Goal: Task Accomplishment & Management: Use online tool/utility

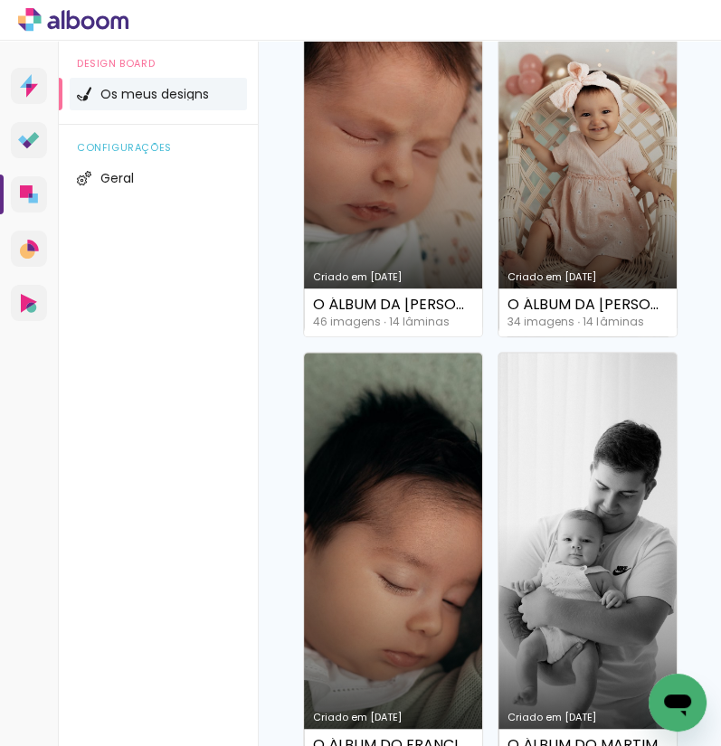
scroll to position [421, 0]
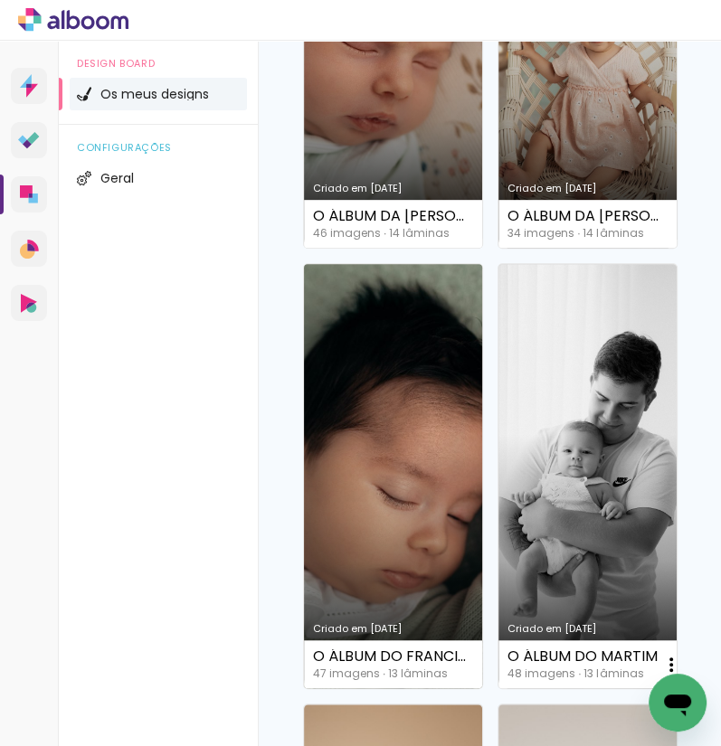
click at [405, 450] on link "Criado em [DATE]" at bounding box center [393, 476] width 178 height 424
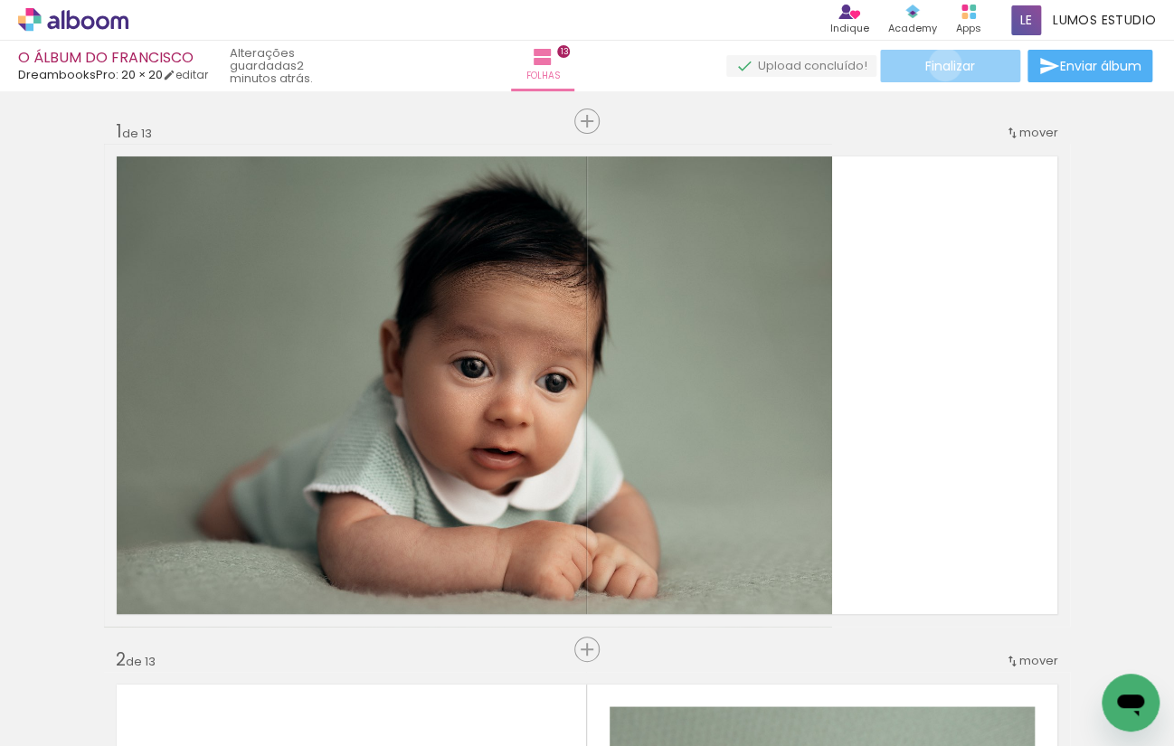
click at [938, 64] on span "Finalizar" at bounding box center [950, 66] width 50 height 13
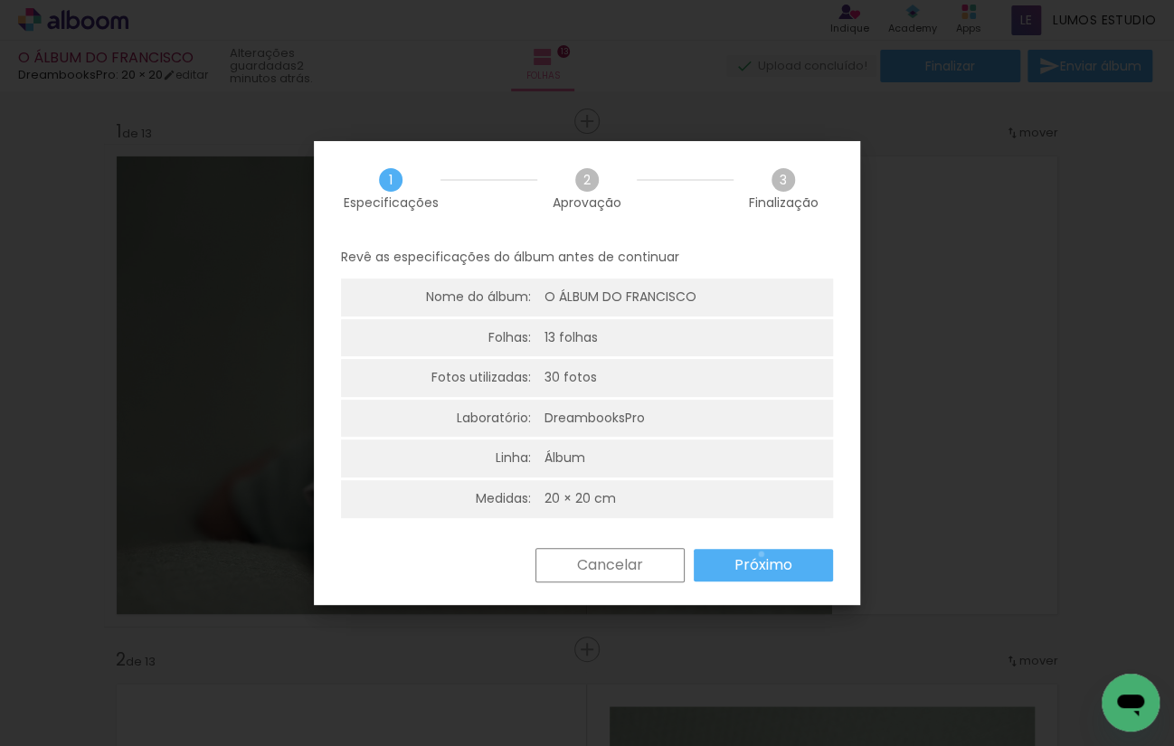
click at [0, 0] on slot "Próximo" at bounding box center [0, 0] width 0 height 0
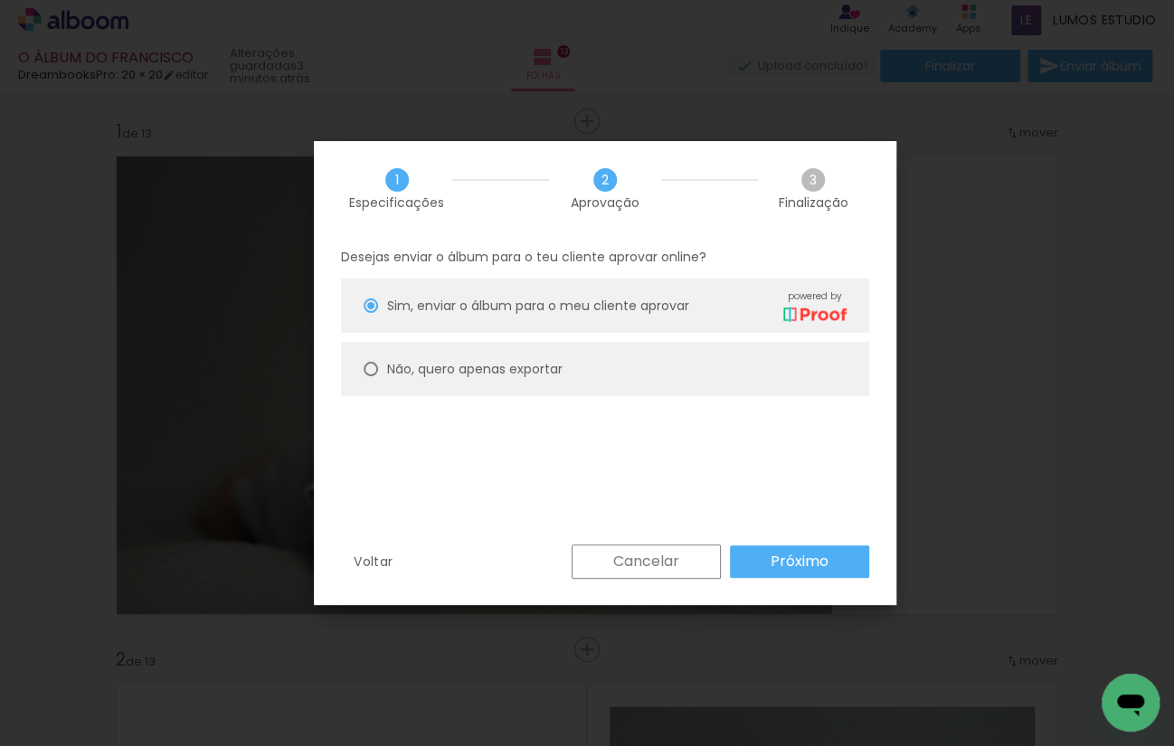
click at [0, 0] on slot "Não, quero apenas exportar" at bounding box center [0, 0] width 0 height 0
type paper-radio-button "on"
click at [0, 0] on slot "Próximo" at bounding box center [0, 0] width 0 height 0
type input "Alta, 300 DPI"
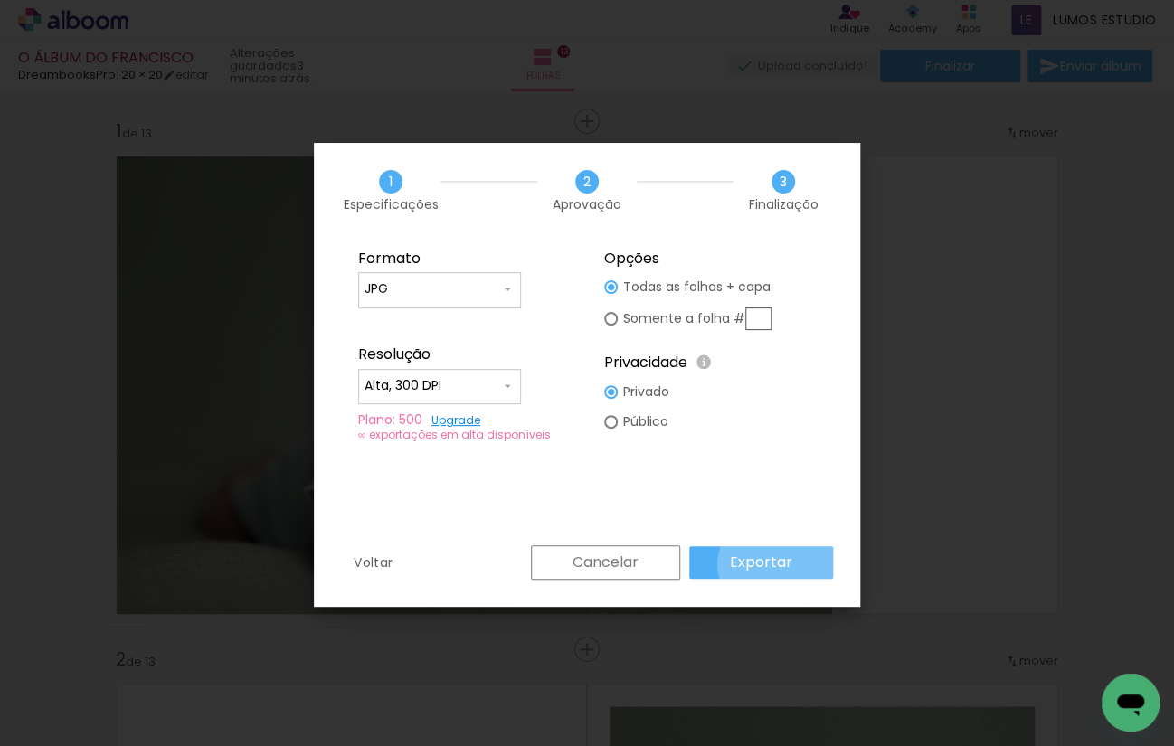
click at [0, 0] on slot "Exportar" at bounding box center [0, 0] width 0 height 0
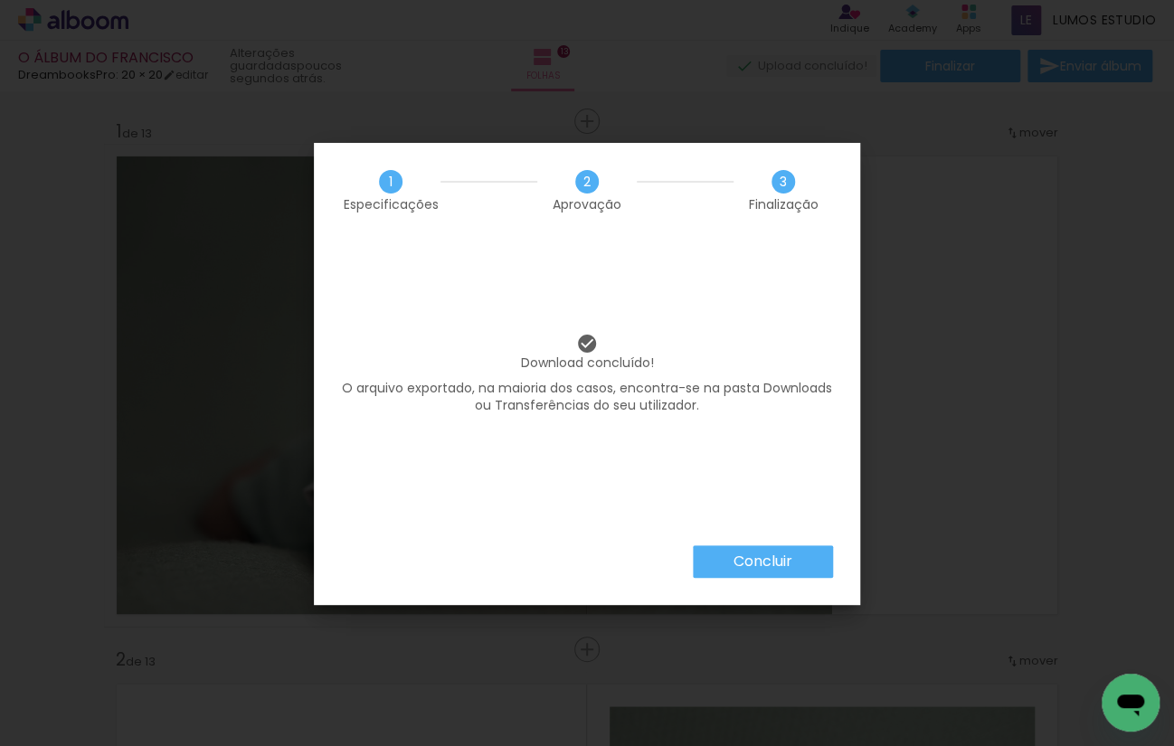
click at [0, 0] on slot "Concluir" at bounding box center [0, 0] width 0 height 0
